Goal: Task Accomplishment & Management: Use online tool/utility

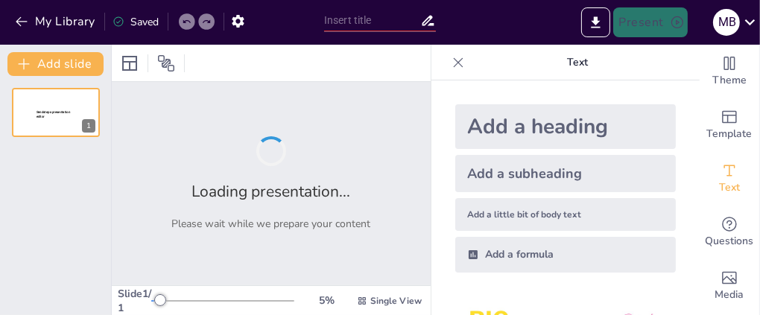
type input "New Sendsteps"
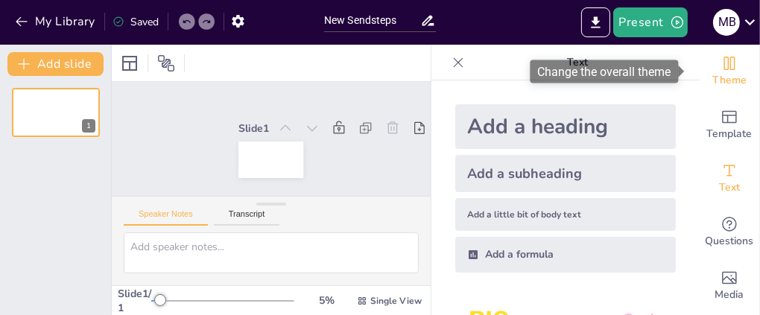
click at [720, 60] on icon "Change the overall theme" at bounding box center [729, 63] width 18 height 18
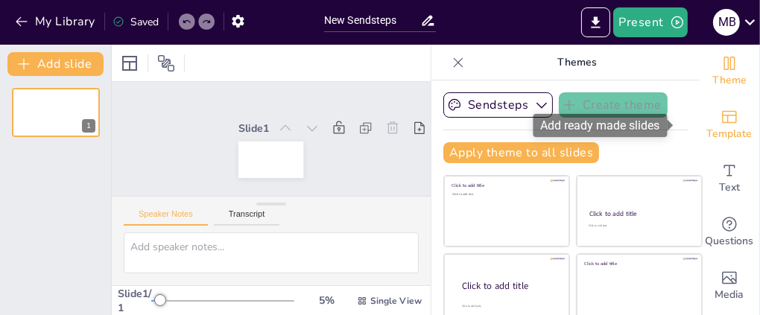
click at [722, 115] on icon "Add ready made slides" at bounding box center [729, 117] width 15 height 13
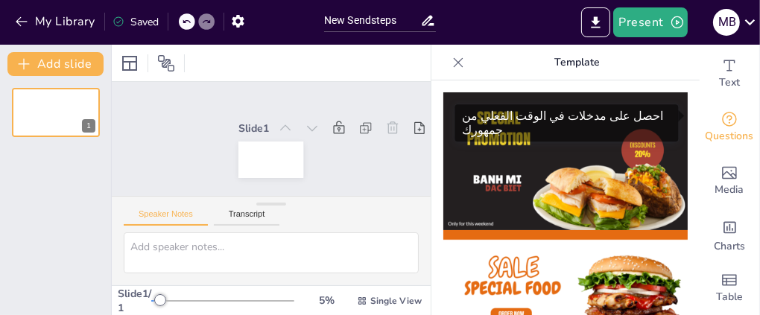
click at [716, 128] on span "Questions" at bounding box center [729, 136] width 48 height 16
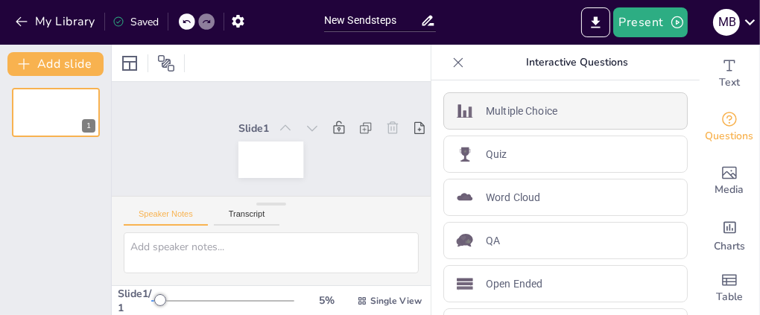
click at [560, 108] on div "Multiple Choice" at bounding box center [565, 110] width 244 height 37
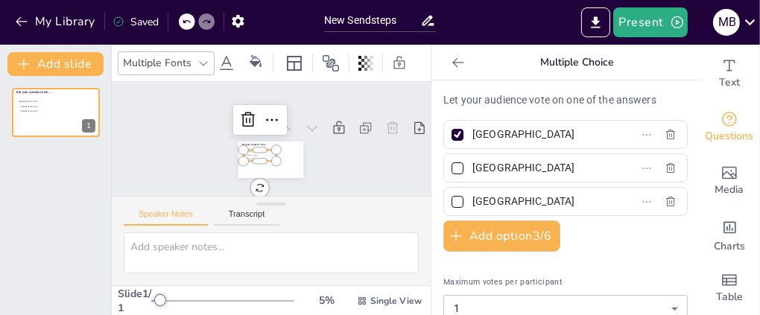
scroll to position [28, 0]
click at [241, 209] on button "Transcript" at bounding box center [247, 217] width 66 height 16
click at [183, 209] on button "Speaker Notes" at bounding box center [166, 217] width 84 height 16
click at [251, 137] on div at bounding box center [244, 152] width 32 height 31
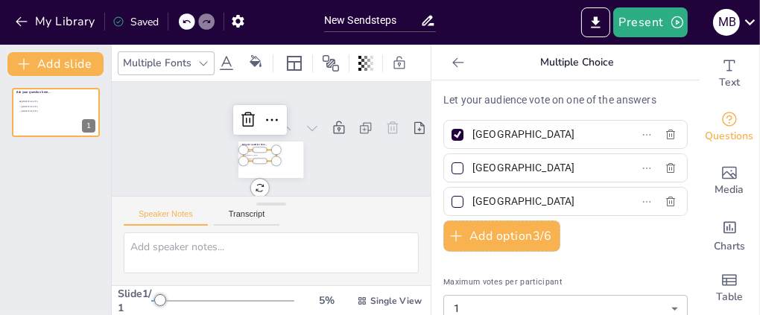
click at [247, 152] on div "Slide 1 Ask your question here... Amsterdam Rotterdam The Hague" at bounding box center [272, 139] width 314 height 298
click at [247, 152] on div "Slide 1 Ask your question here... Amsterdam Rotterdam The Hague" at bounding box center [270, 139] width 337 height 234
click at [451, 57] on icon at bounding box center [458, 62] width 15 height 15
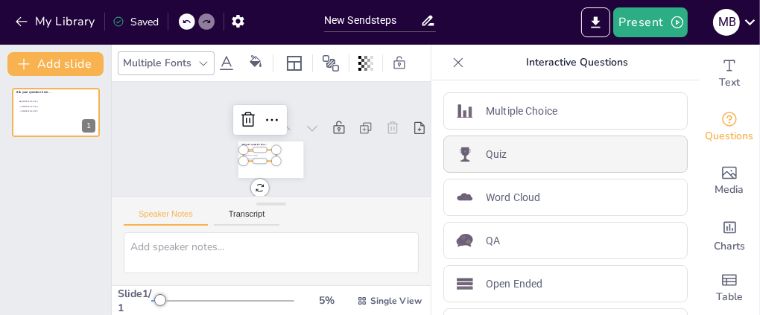
click at [480, 144] on div "Quiz" at bounding box center [565, 154] width 244 height 37
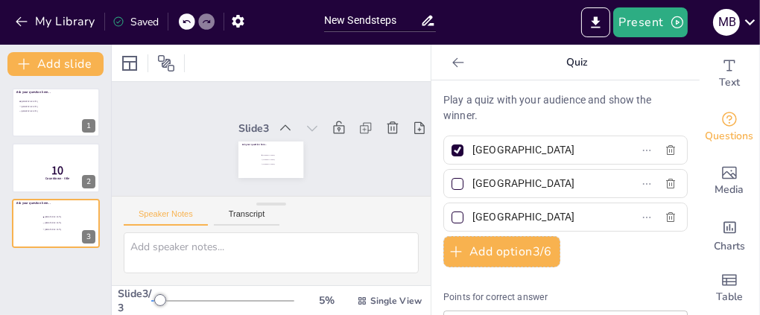
click at [451, 55] on icon at bounding box center [458, 62] width 15 height 15
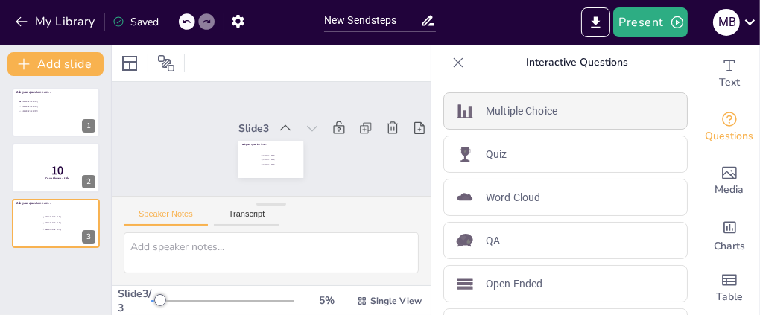
click at [488, 109] on p "Multiple Choice" at bounding box center [522, 112] width 72 height 16
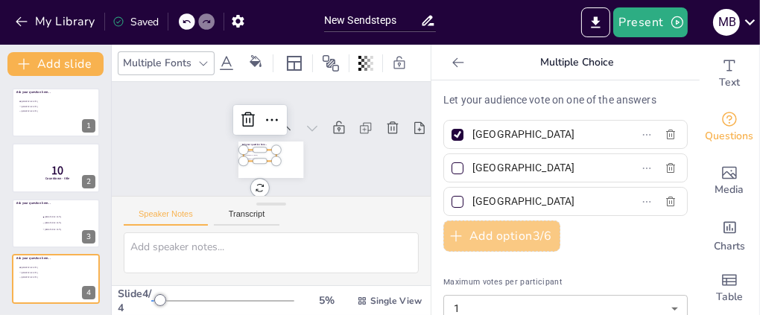
click at [509, 238] on button "Add option 3 / 6" at bounding box center [501, 235] width 117 height 31
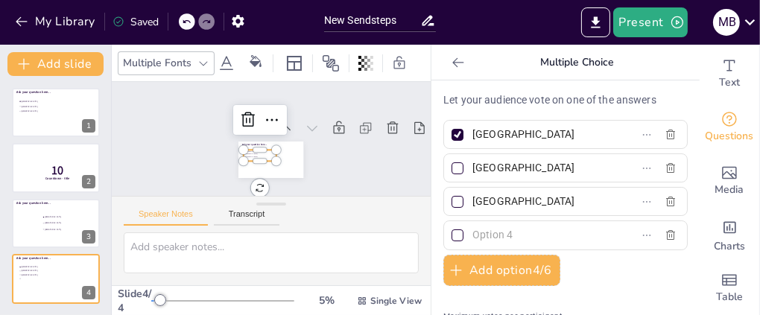
click at [550, 103] on p "Let your audience vote on one of the answers" at bounding box center [565, 100] width 244 height 16
click at [85, 112] on div at bounding box center [55, 112] width 89 height 51
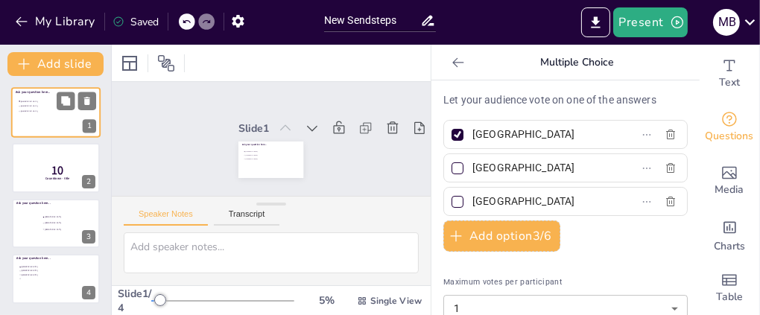
click at [68, 120] on div at bounding box center [55, 112] width 89 height 51
click at [251, 123] on li "Rotterdam" at bounding box center [251, 138] width 19 height 30
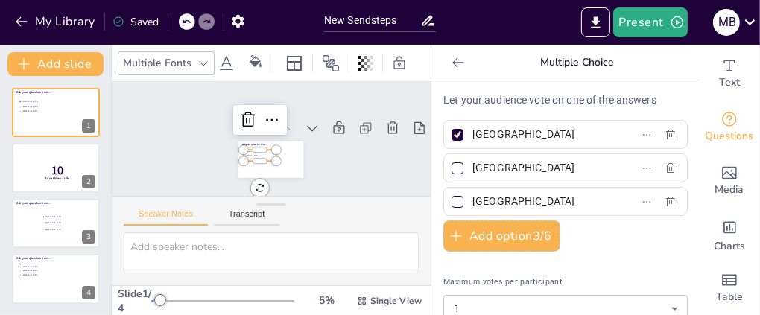
click at [474, 98] on p "Let your audience vote on one of the answers" at bounding box center [565, 100] width 244 height 16
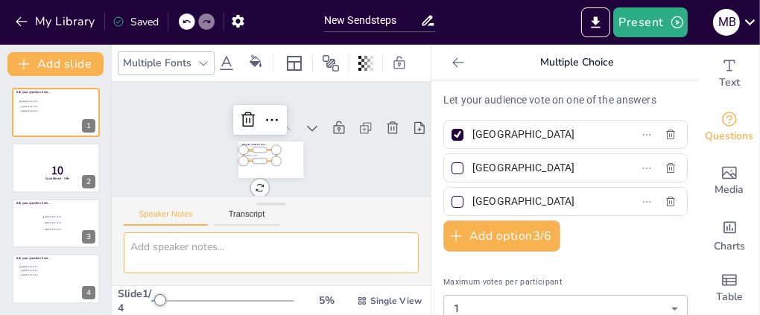
click at [229, 232] on textarea at bounding box center [271, 252] width 295 height 41
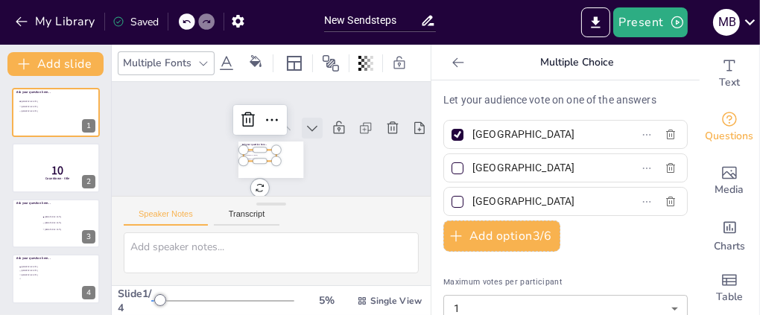
click at [295, 159] on icon at bounding box center [301, 169] width 20 height 20
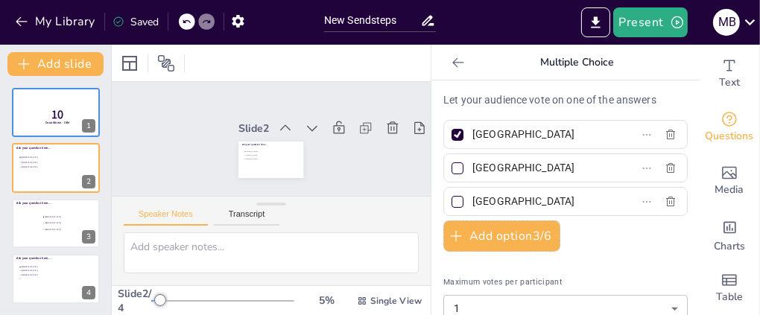
click at [302, 140] on icon at bounding box center [312, 150] width 20 height 20
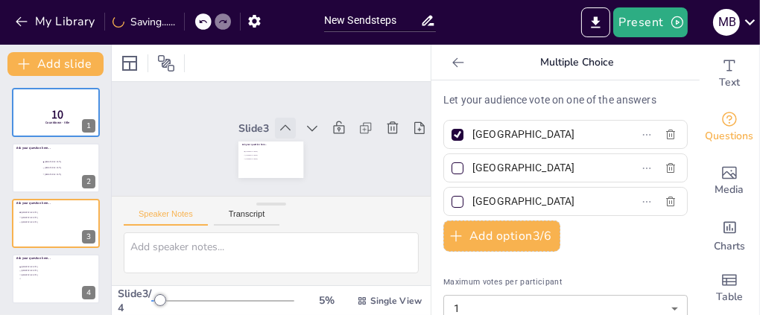
click at [279, 125] on icon at bounding box center [288, 134] width 19 height 19
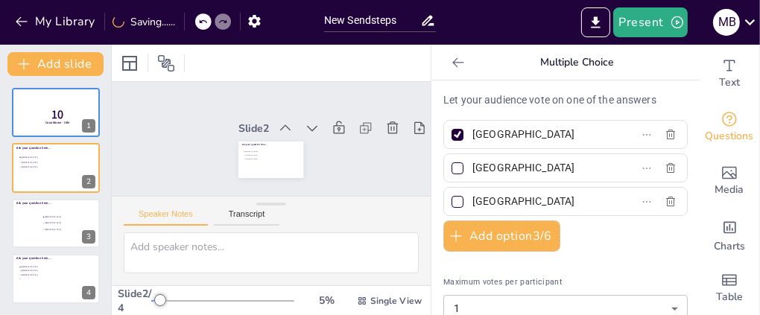
click at [279, 124] on icon at bounding box center [288, 133] width 19 height 19
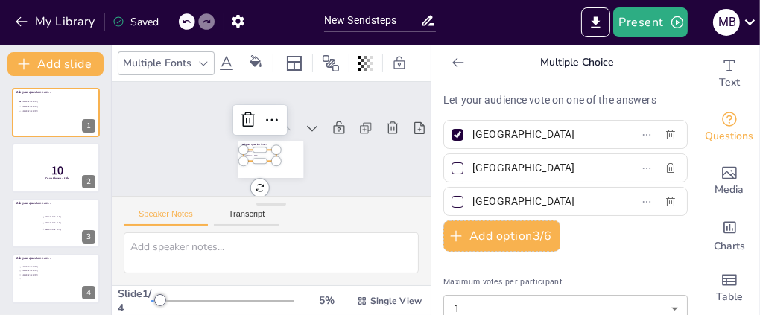
click at [188, 19] on icon at bounding box center [186, 21] width 9 height 9
click at [236, 17] on icon "button" at bounding box center [238, 21] width 12 height 13
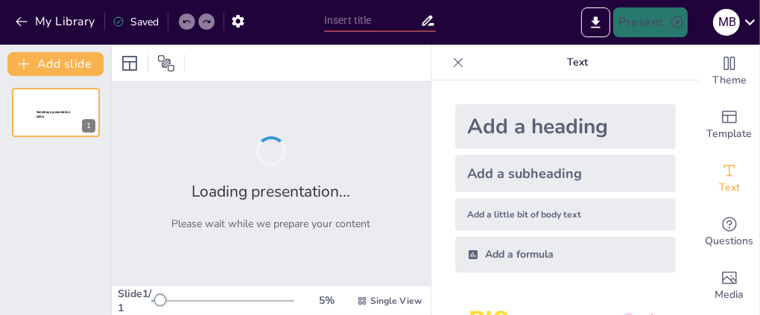
type input "Imported تسمية الجزيئات التساهمية2.pptx"
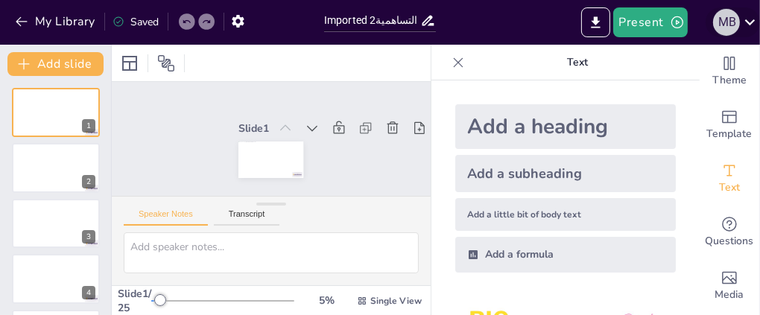
click at [722, 22] on div "m b" at bounding box center [726, 22] width 27 height 27
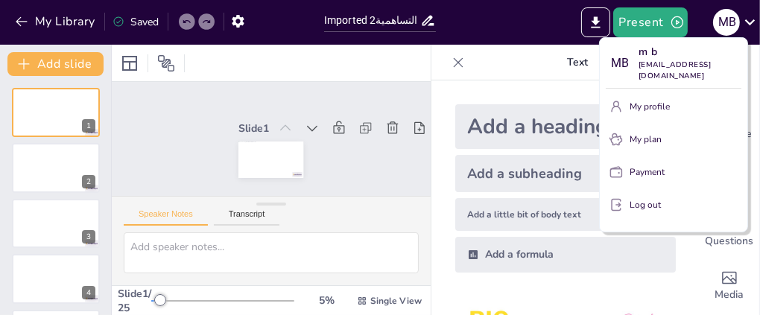
click at [640, 100] on p "My profile" at bounding box center [649, 106] width 40 height 13
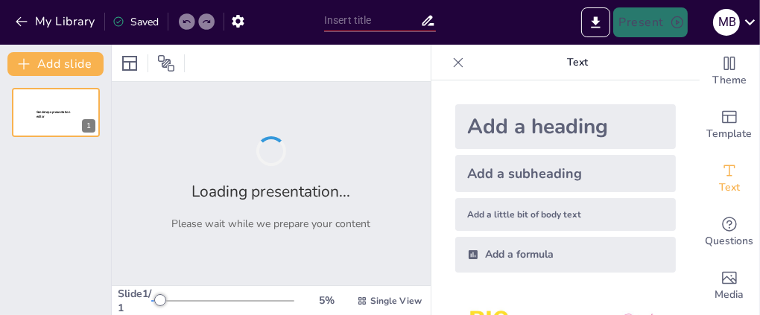
type input "Imported تسمية الجزيئات التساهمية2.pptx"
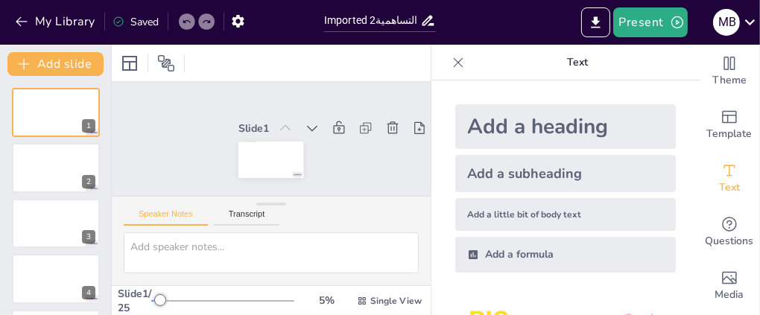
scroll to position [28, 0]
drag, startPoint x: 685, startPoint y: 186, endPoint x: 683, endPoint y: 225, distance: 38.8
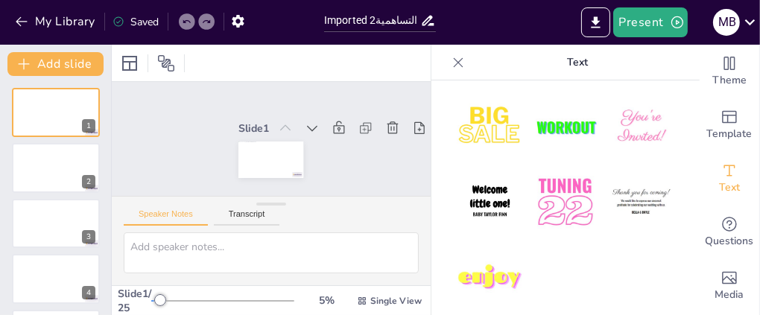
scroll to position [205, 0]
click at [451, 59] on icon at bounding box center [458, 62] width 15 height 15
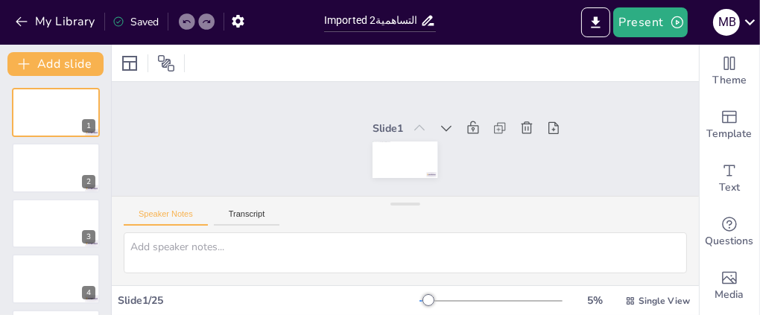
scroll to position [0, 0]
click at [250, 212] on button "Transcript" at bounding box center [247, 217] width 66 height 16
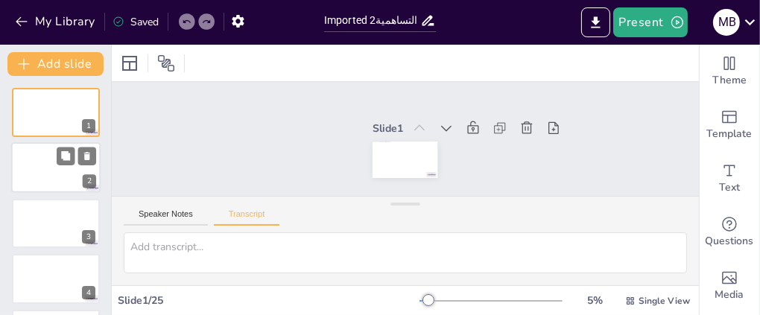
click at [74, 165] on div at bounding box center [55, 168] width 89 height 51
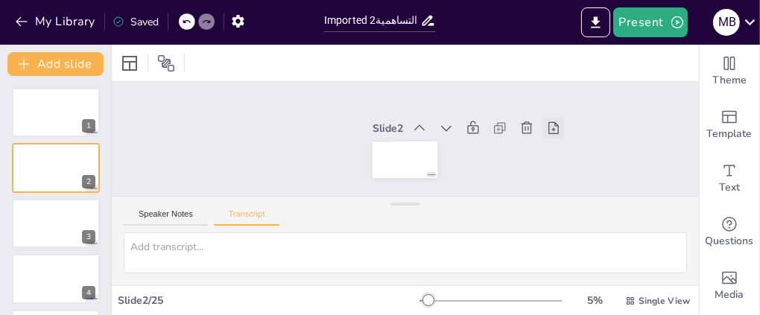
click at [544, 180] on icon at bounding box center [545, 189] width 19 height 19
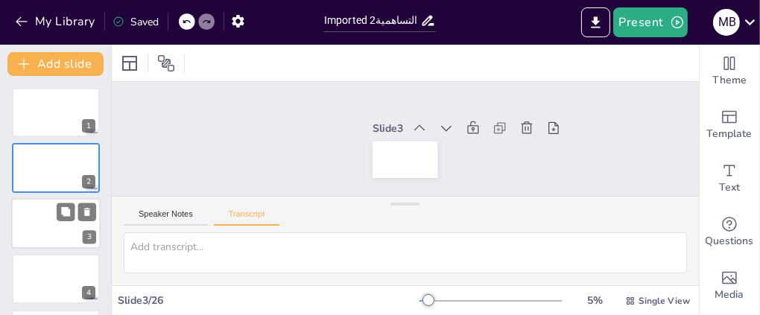
click at [76, 215] on div at bounding box center [76, 212] width 39 height 18
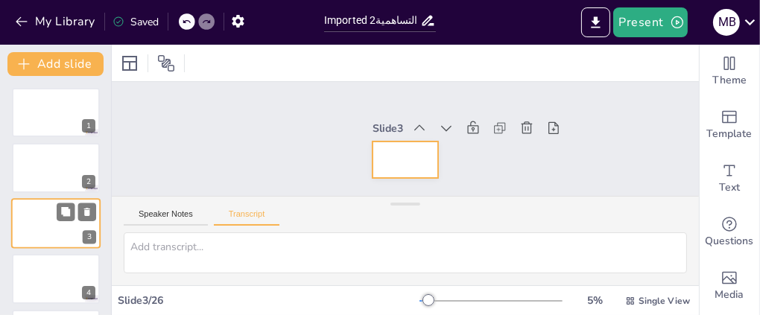
scroll to position [28, 0]
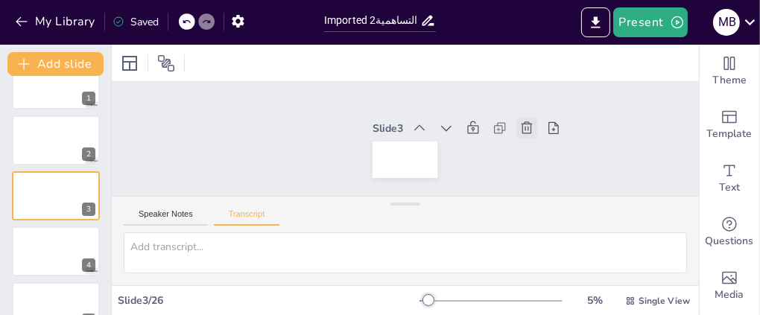
click at [520, 146] on icon at bounding box center [526, 153] width 13 height 14
click at [401, 152] on div at bounding box center [390, 152] width 71 height 73
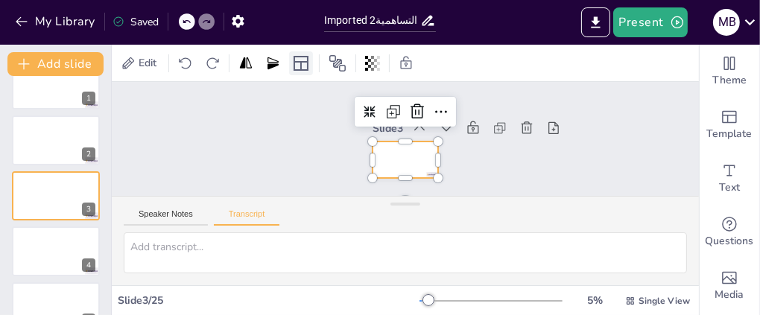
click at [302, 60] on icon at bounding box center [300, 63] width 15 height 15
click at [374, 60] on icon at bounding box center [375, 63] width 3 height 9
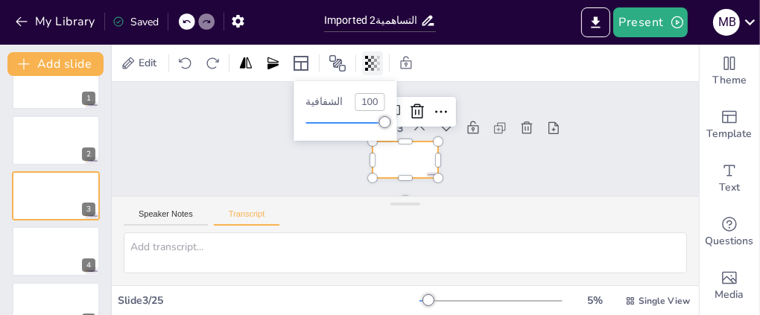
click at [374, 60] on icon at bounding box center [375, 63] width 3 height 9
click at [260, 123] on div "Slide 1 Slide 2 Slide 3 Slide 4 Slide 5 Slide 6 Slide 7 Slide 8 Slide 9 Slide 1…" at bounding box center [405, 139] width 290 height 594
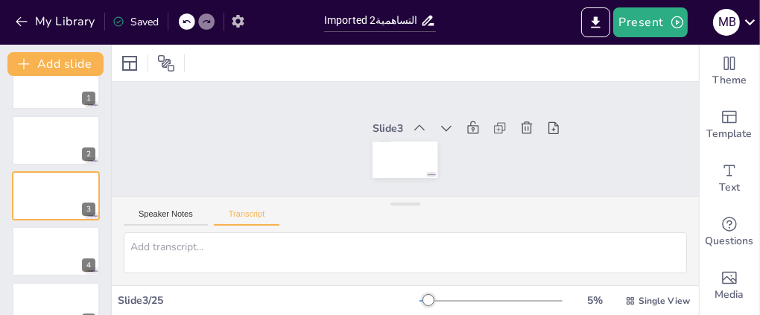
click at [241, 19] on icon "button" at bounding box center [238, 21] width 12 height 13
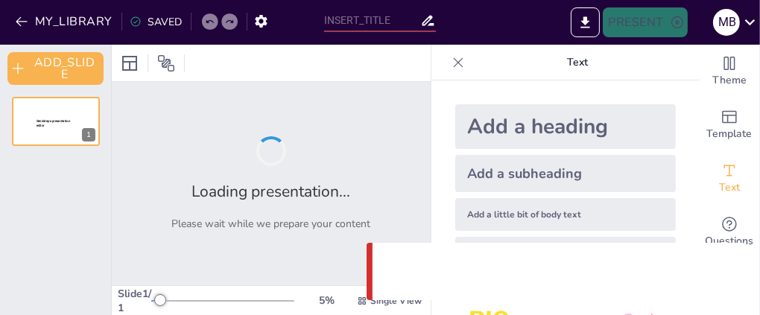
type input "Imported تسمية الجزيئات التساهمية2.pptx"
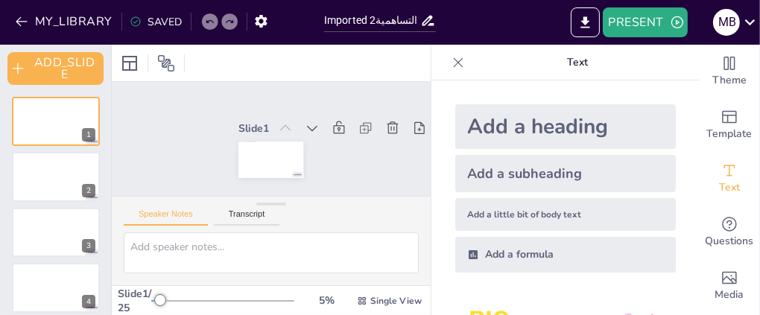
click at [454, 62] on icon at bounding box center [459, 62] width 10 height 10
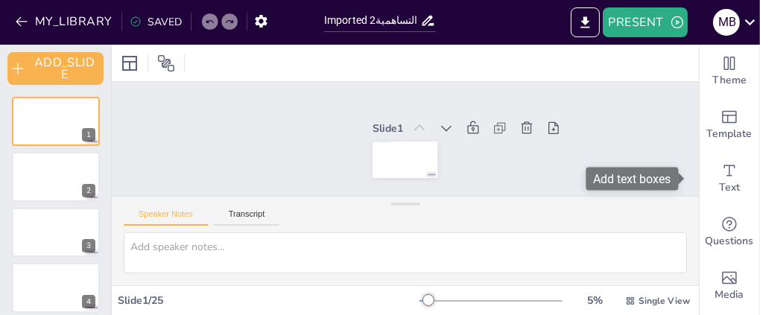
click at [683, 177] on span at bounding box center [682, 179] width 8 height 12
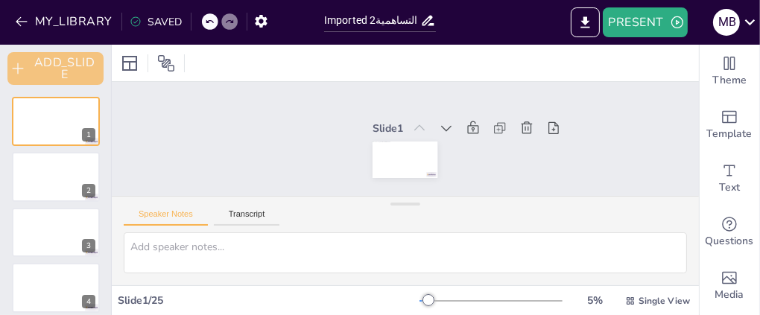
click at [16, 66] on icon "button" at bounding box center [17, 68] width 15 height 15
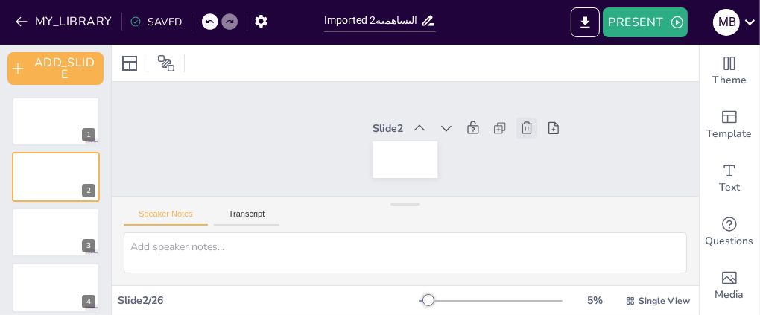
click at [517, 159] on icon at bounding box center [524, 166] width 14 height 15
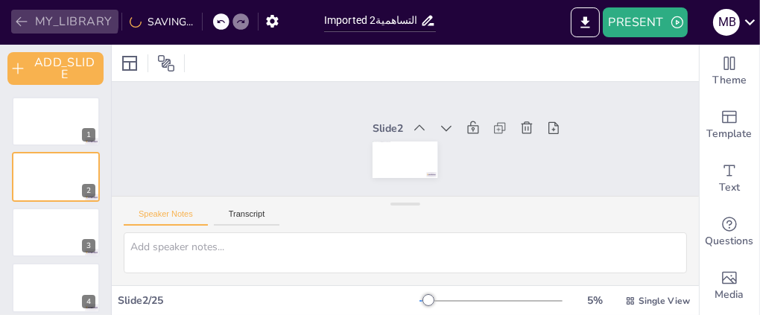
click at [21, 15] on icon "button" at bounding box center [21, 21] width 15 height 15
